Goal: Task Accomplishment & Management: Manage account settings

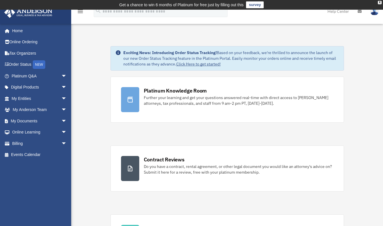
click at [15, 51] on link "Tax Organizers" at bounding box center [40, 53] width 72 height 11
click at [27, 121] on link "My Documents arrow_drop_down" at bounding box center [40, 120] width 72 height 11
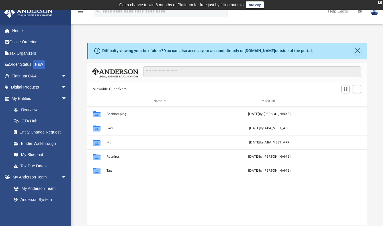
scroll to position [125, 276]
click at [111, 170] on button "Tax" at bounding box center [159, 171] width 107 height 4
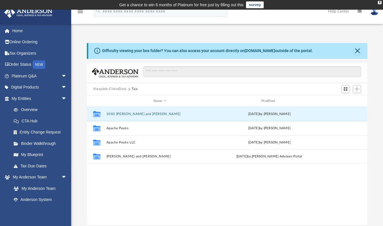
click at [116, 113] on button "1040 [PERSON_NAME] and [PERSON_NAME]" at bounding box center [159, 114] width 107 height 4
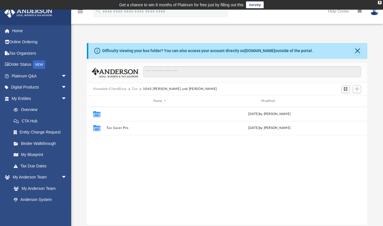
click at [116, 113] on button "2024" at bounding box center [159, 114] width 107 height 4
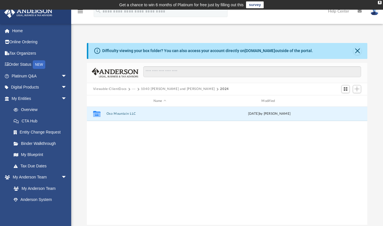
click at [116, 113] on button "Oso Mountain LLC" at bounding box center [159, 114] width 107 height 4
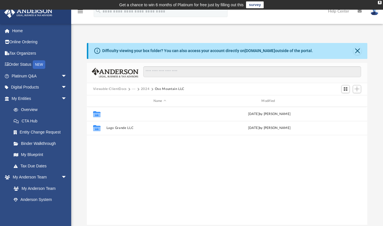
click at [116, 113] on button "Cholla Grande LLC" at bounding box center [159, 114] width 107 height 4
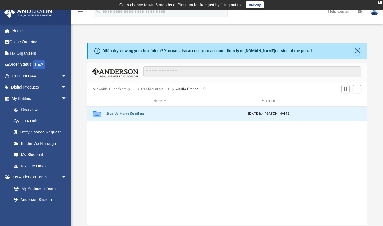
click at [116, 113] on button "Step Up Home Solutions" at bounding box center [159, 114] width 107 height 4
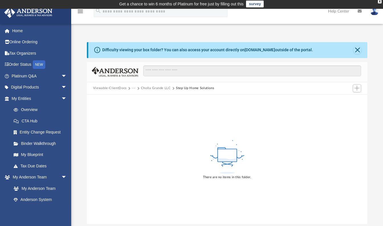
scroll to position [0, 0]
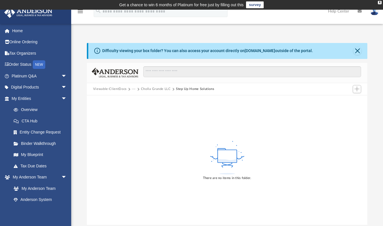
click at [227, 158] on rect at bounding box center [227, 156] width 19 height 13
click at [356, 87] on span "Add" at bounding box center [357, 89] width 5 height 5
click at [344, 99] on li "Upload" at bounding box center [349, 100] width 18 height 6
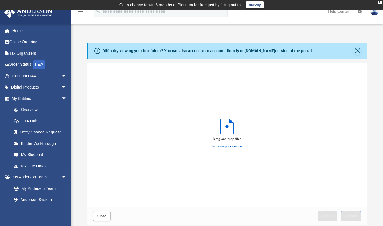
scroll to position [140, 276]
click at [220, 146] on label "Browse your device" at bounding box center [228, 146] width 30 height 5
click at [0, 0] on input "Browse your device" at bounding box center [0, 0] width 0 height 0
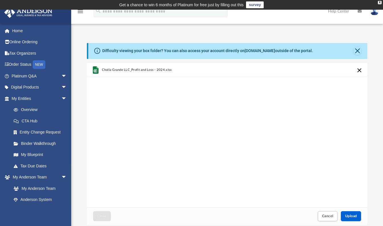
scroll to position [28, 0]
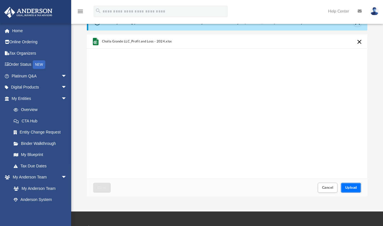
click at [348, 186] on span "Upload" at bounding box center [351, 187] width 12 height 3
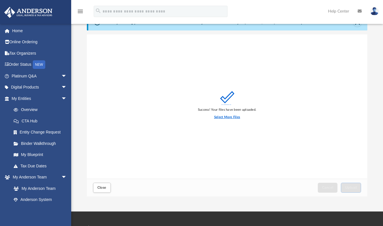
click at [229, 117] on label "Select More Files" at bounding box center [227, 117] width 26 height 5
click at [0, 0] on input "Select More Files" at bounding box center [0, 0] width 0 height 0
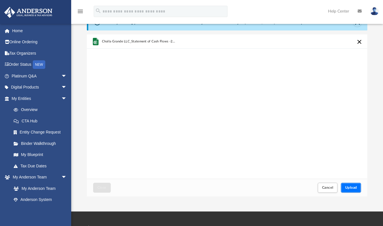
click at [348, 188] on span "Upload" at bounding box center [351, 187] width 12 height 3
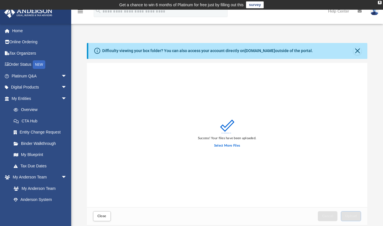
scroll to position [85, 0]
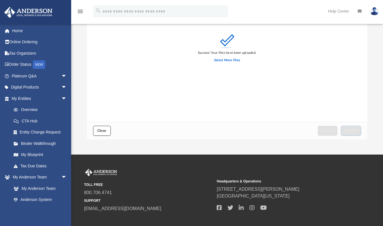
click at [104, 128] on button "Close" at bounding box center [102, 131] width 18 height 10
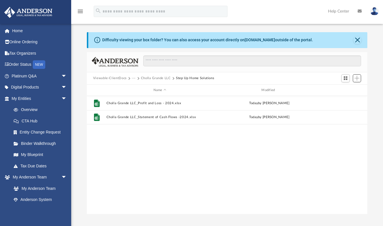
scroll to position [0, 0]
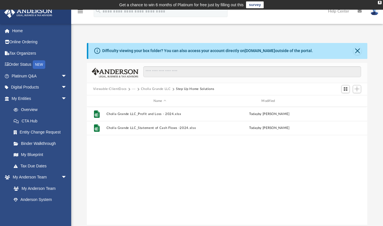
click at [17, 30] on link "Home" at bounding box center [40, 30] width 72 height 11
click at [36, 191] on link "My Anderson Team" at bounding box center [39, 188] width 62 height 11
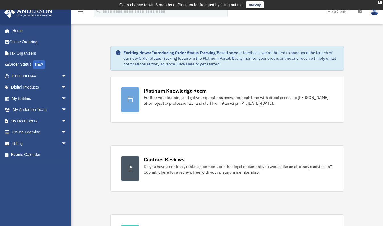
click at [376, 14] on img at bounding box center [374, 11] width 9 height 8
click at [332, 27] on link "[EMAIL_ADDRESS][DOMAIN_NAME]" at bounding box center [348, 29] width 61 height 17
click at [374, 14] on img at bounding box center [374, 11] width 9 height 8
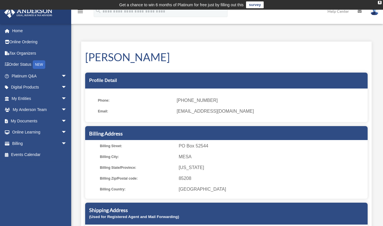
click at [374, 13] on img at bounding box center [374, 11] width 9 height 8
click at [272, 52] on link "Logout" at bounding box center [282, 50] width 57 height 12
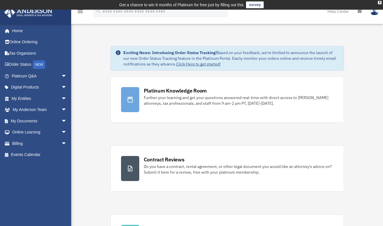
click at [22, 122] on link "My Documents arrow_drop_down" at bounding box center [40, 120] width 72 height 11
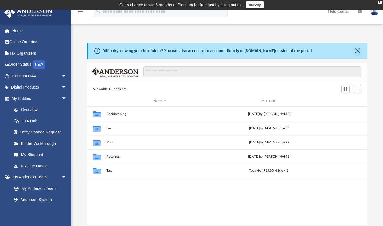
scroll to position [125, 276]
click at [111, 172] on button "Tax" at bounding box center [159, 171] width 107 height 4
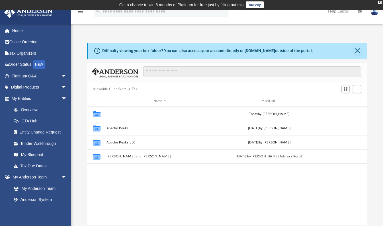
click at [125, 116] on button "1040 [PERSON_NAME] and [PERSON_NAME]" at bounding box center [159, 114] width 107 height 4
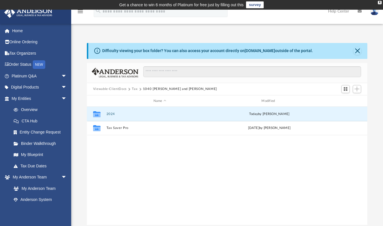
click at [109, 113] on button "2024" at bounding box center [159, 114] width 107 height 4
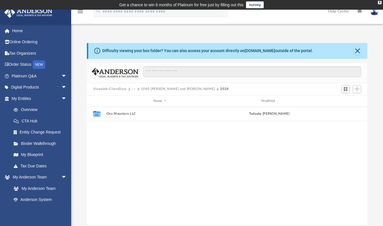
click at [148, 89] on button "1040 [PERSON_NAME] and [PERSON_NAME]" at bounding box center [178, 89] width 74 height 5
click at [115, 130] on button "Tax Saver Pro" at bounding box center [159, 129] width 107 height 4
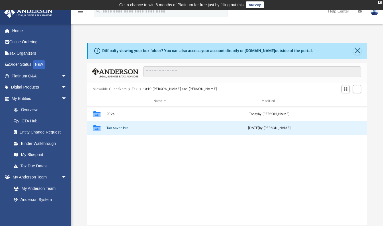
click at [115, 130] on button "Tax Saver Pro" at bounding box center [159, 129] width 107 height 4
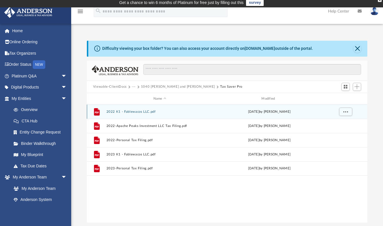
scroll to position [0, 0]
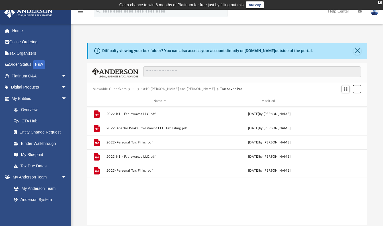
click at [359, 89] on span "Add" at bounding box center [357, 89] width 5 height 5
click at [342, 100] on li "Upload" at bounding box center [349, 100] width 18 height 6
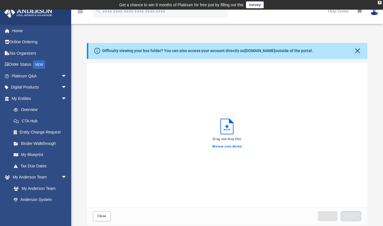
scroll to position [140, 276]
click at [227, 147] on label "Browse your device" at bounding box center [228, 146] width 30 height 5
click at [0, 0] on input "Browse your device" at bounding box center [0, 0] width 0 height 0
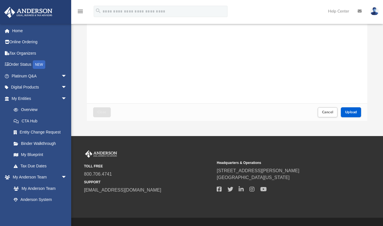
scroll to position [114, 0]
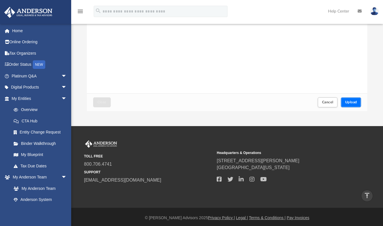
click at [353, 102] on span "Upload" at bounding box center [351, 102] width 12 height 3
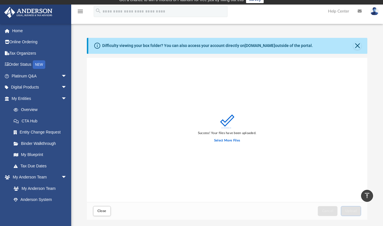
scroll to position [0, 0]
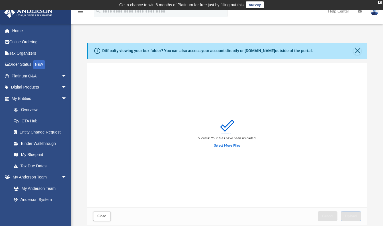
click at [226, 145] on label "Select More Files" at bounding box center [227, 145] width 26 height 5
click at [0, 0] on input "Select More Files" at bounding box center [0, 0] width 0 height 0
click at [358, 52] on button "Close" at bounding box center [358, 51] width 8 height 8
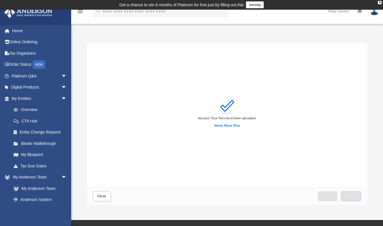
click at [375, 12] on img at bounding box center [374, 11] width 9 height 8
click at [279, 52] on link "Logout" at bounding box center [282, 50] width 57 height 12
